Goal: Task Accomplishment & Management: Manage account settings

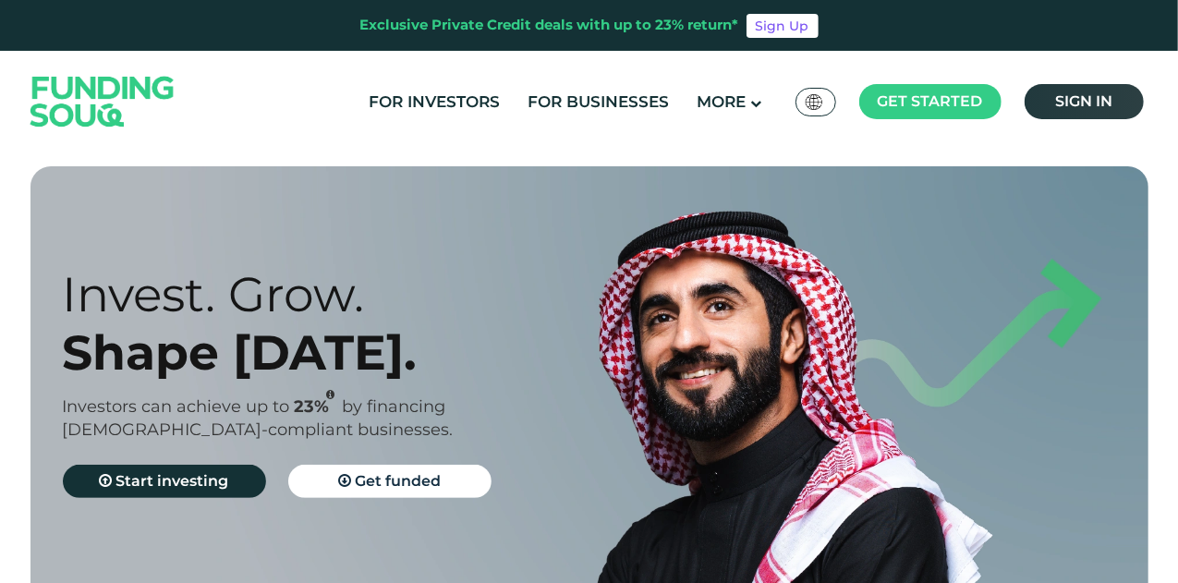
click at [1052, 103] on link "Sign in" at bounding box center [1083, 101] width 119 height 35
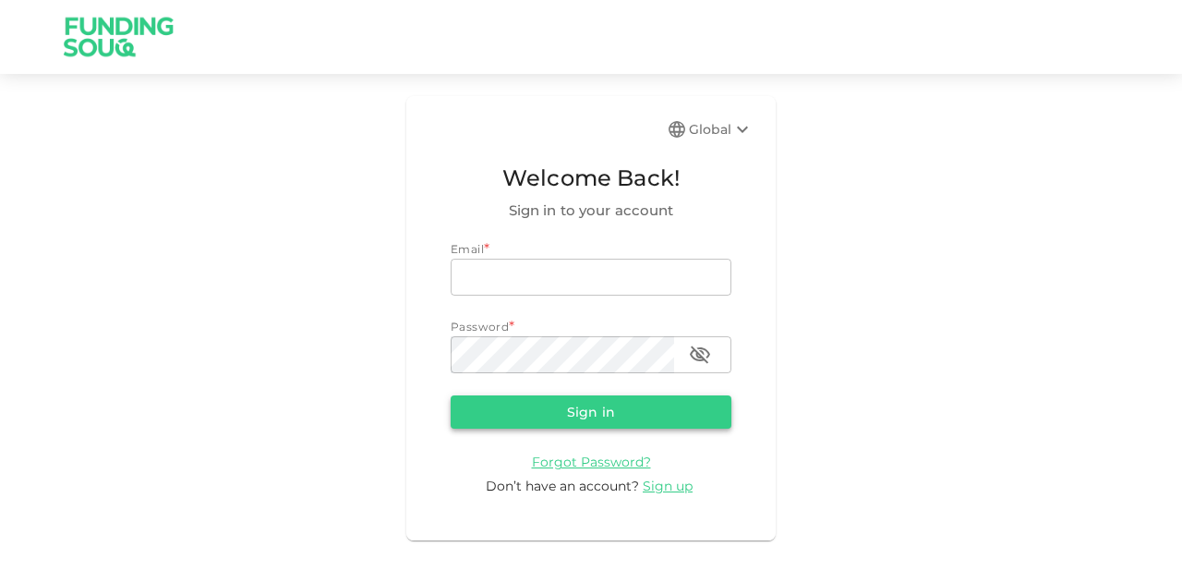
type input "[EMAIL_ADDRESS][PERSON_NAME][DOMAIN_NAME]"
click at [527, 418] on button "Sign in" at bounding box center [591, 411] width 281 height 33
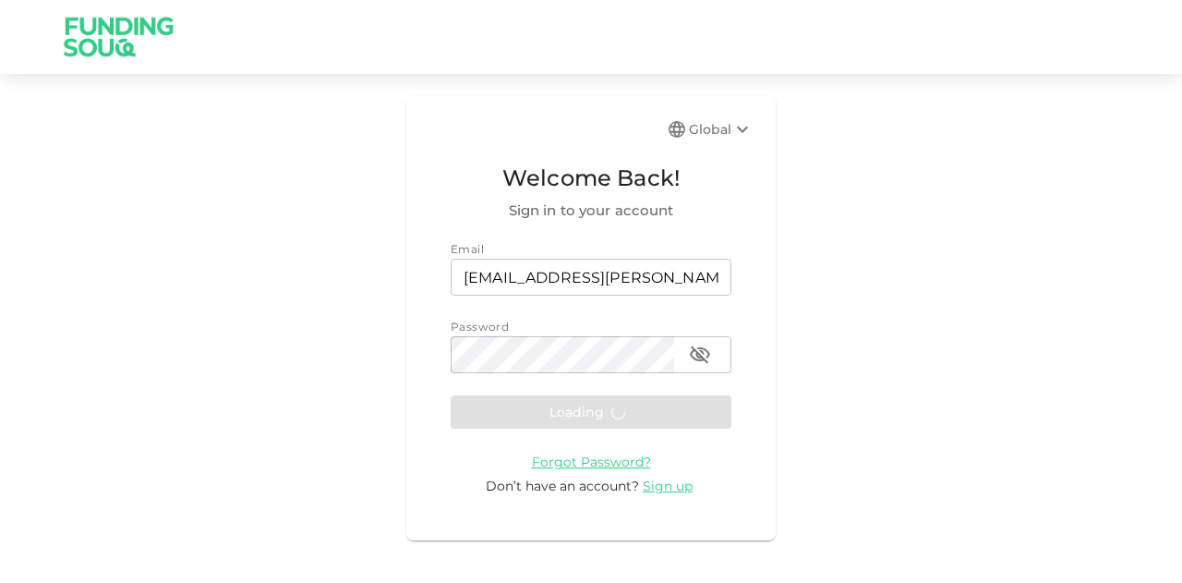
click at [521, 416] on form "Email email mohanad.y.yasin@hotmail.com email Password password password Loadin…" at bounding box center [591, 368] width 281 height 256
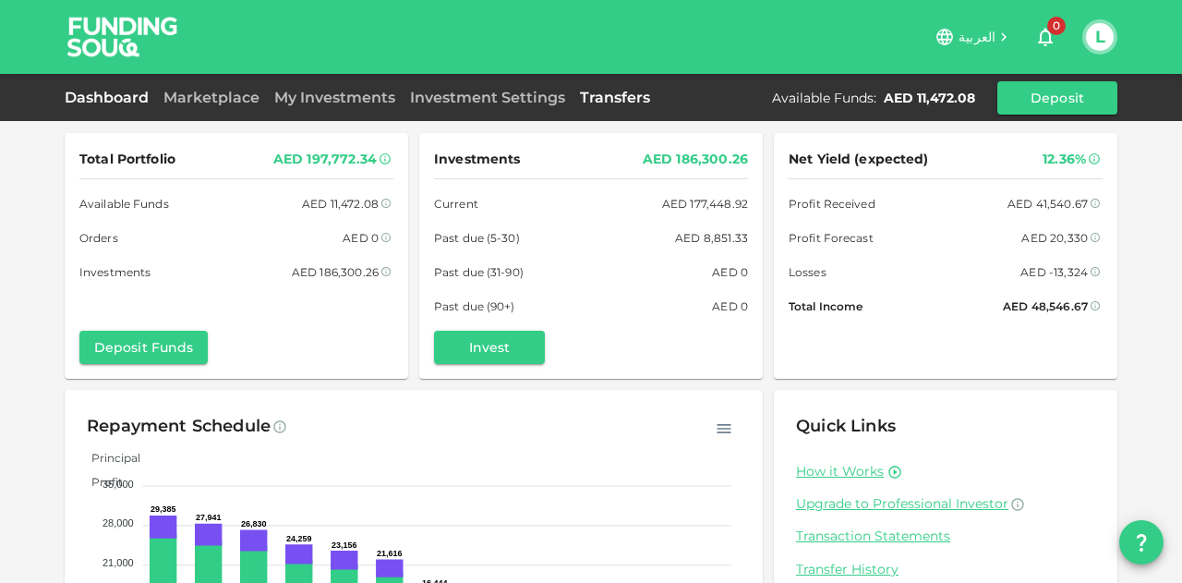
click at [608, 99] on link "Transfers" at bounding box center [615, 98] width 85 height 18
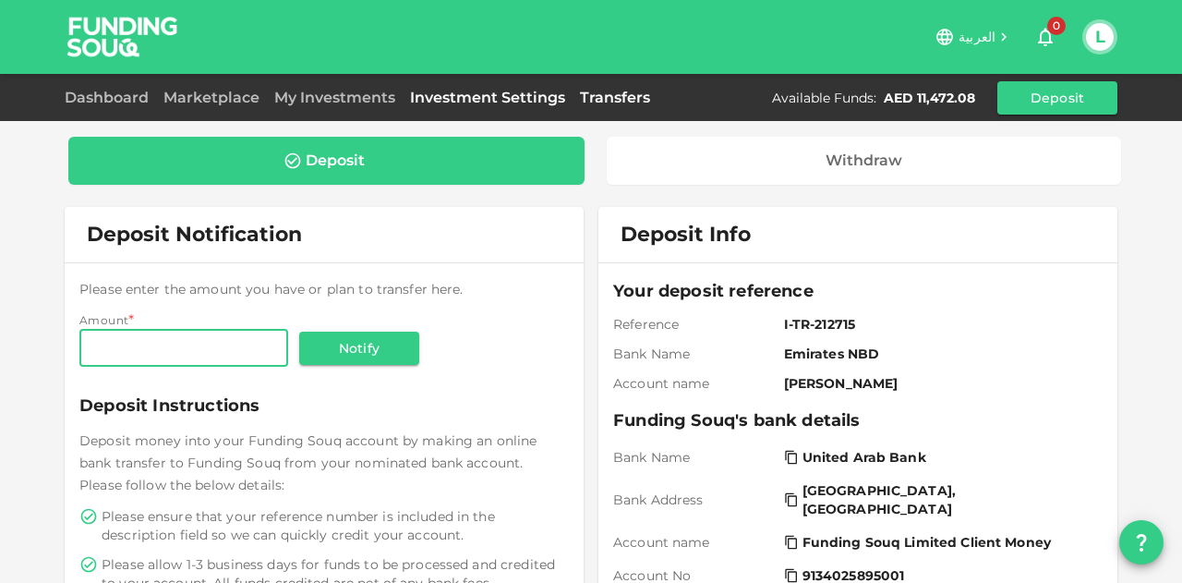
click at [484, 100] on link "Investment Settings" at bounding box center [488, 98] width 170 height 18
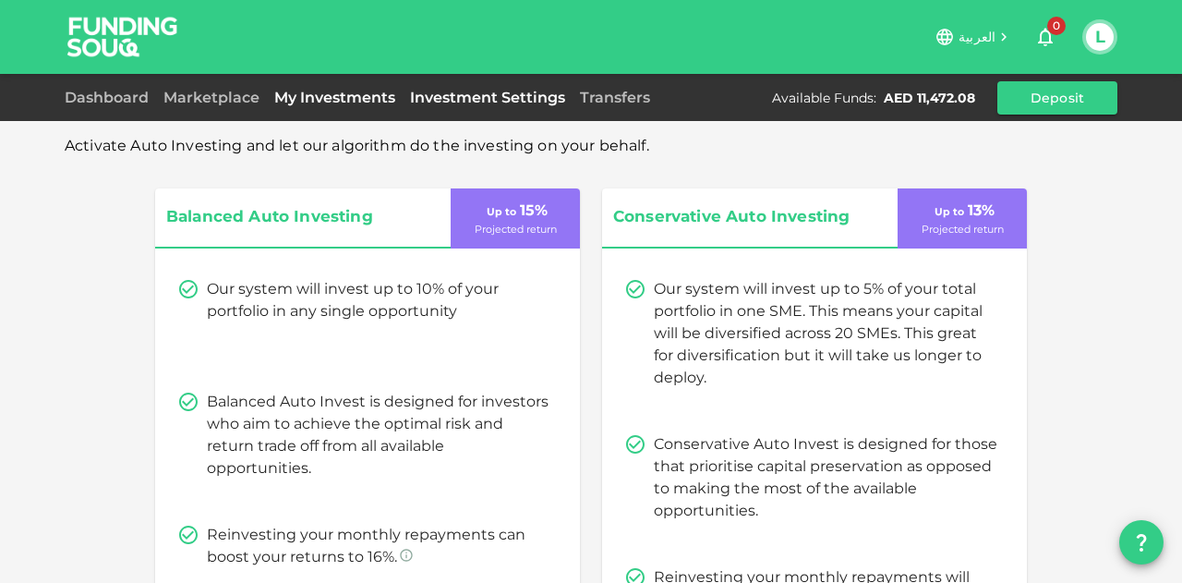
click at [331, 92] on link "My Investments" at bounding box center [335, 98] width 136 height 18
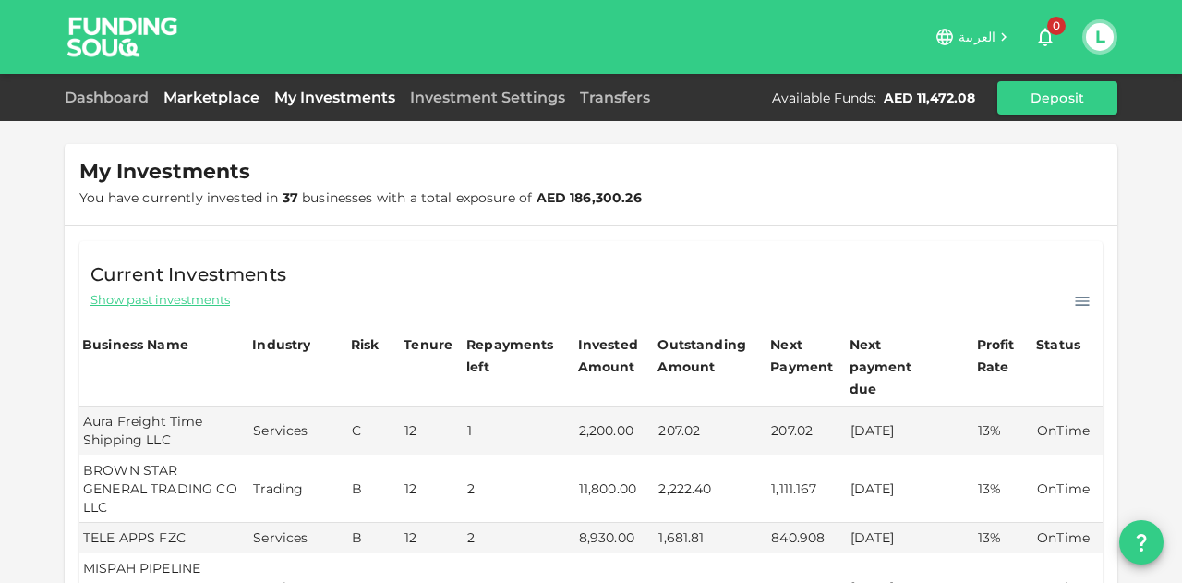
click at [222, 94] on link "Marketplace" at bounding box center [211, 98] width 111 height 18
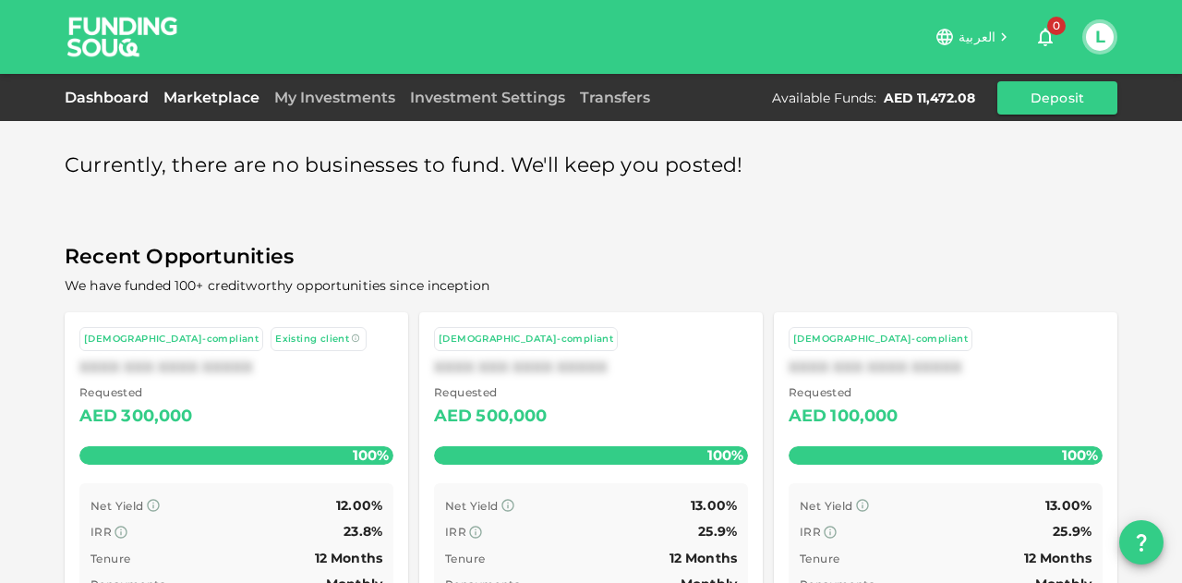
click at [143, 99] on link "Dashboard" at bounding box center [110, 98] width 91 height 18
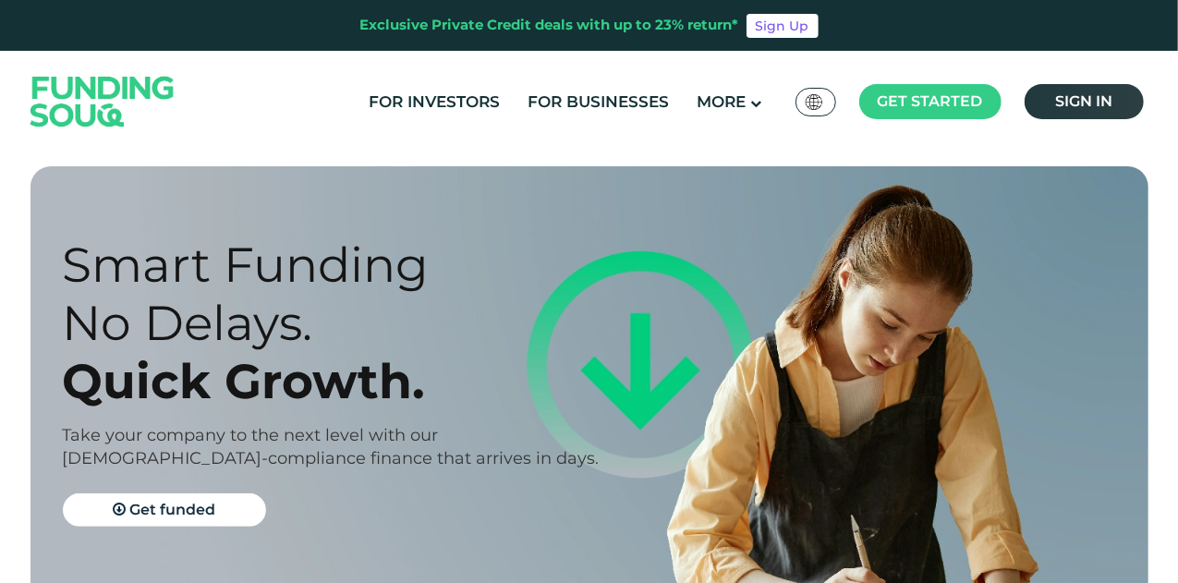
click at [1081, 112] on link "Sign in" at bounding box center [1083, 101] width 119 height 35
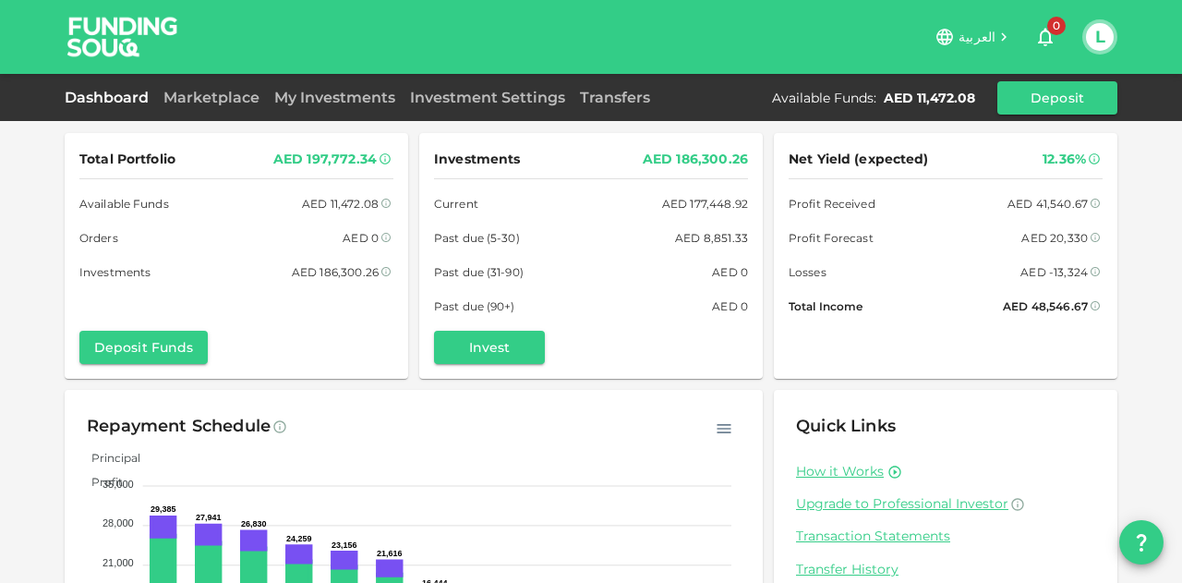
click at [217, 115] on div "Dashboard Marketplace My Investments Investment Settings Transfers Available Fu…" at bounding box center [591, 97] width 1182 height 47
click at [231, 90] on link "Marketplace" at bounding box center [211, 98] width 111 height 18
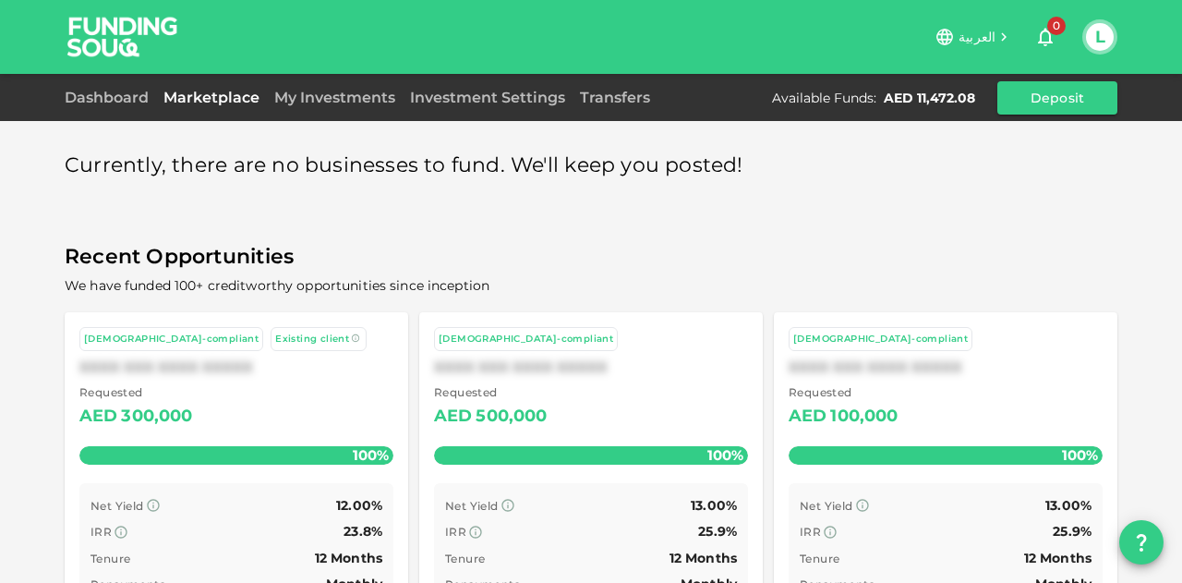
click at [279, 87] on div "My Investments" at bounding box center [335, 98] width 136 height 22
click at [331, 90] on link "My Investments" at bounding box center [335, 98] width 136 height 18
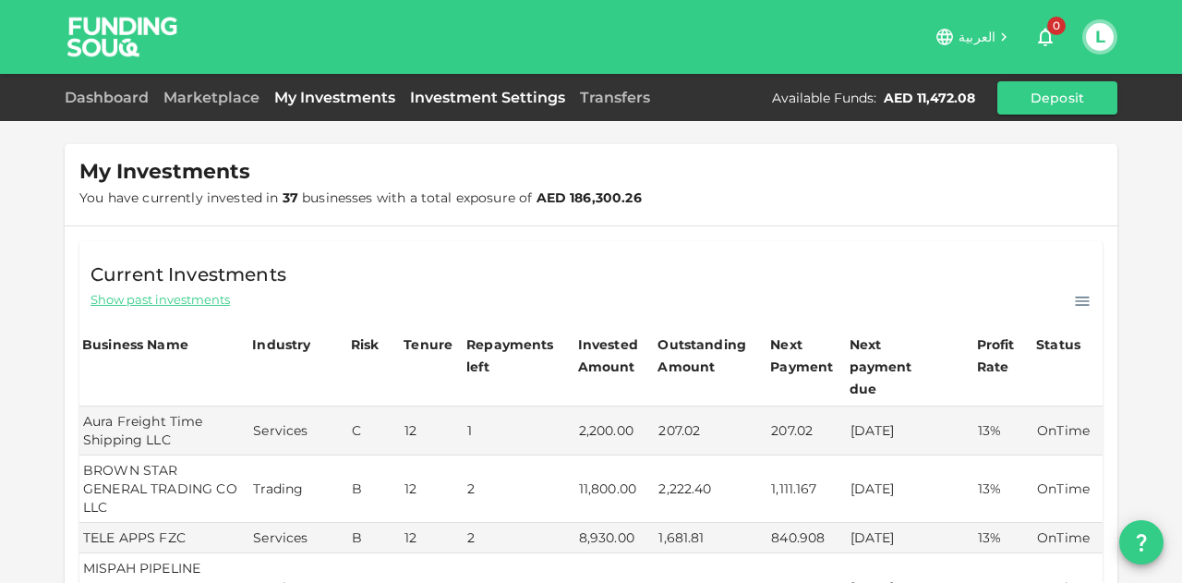
click at [482, 95] on link "Investment Settings" at bounding box center [488, 98] width 170 height 18
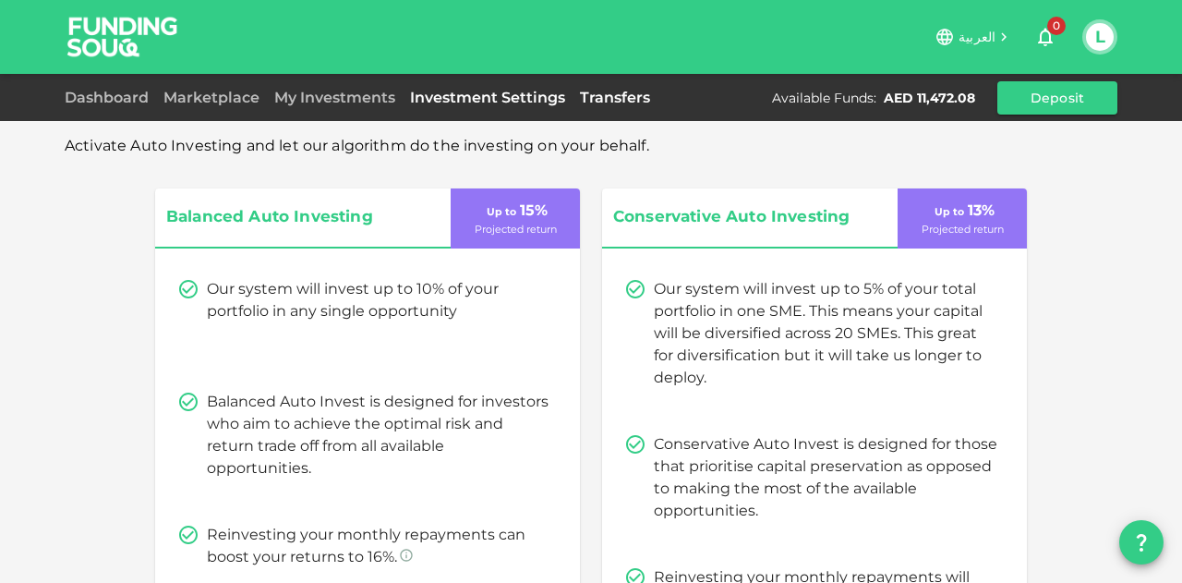
click at [595, 91] on link "Transfers" at bounding box center [615, 98] width 85 height 18
